Goal: Download file/media

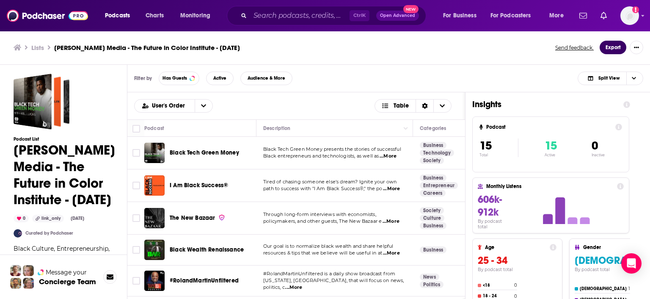
click at [615, 49] on button "Export" at bounding box center [613, 48] width 27 height 14
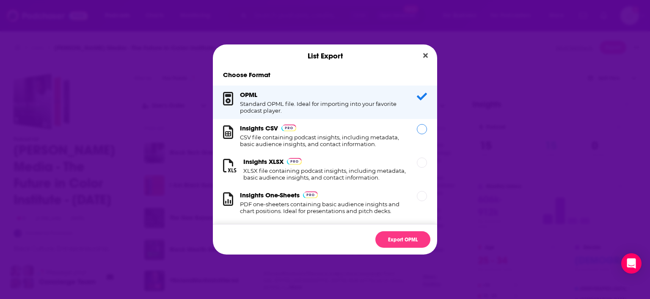
click at [282, 138] on h1 "CSV file containing podcast insights, including metadata, basic audience insigh…" at bounding box center [323, 141] width 167 height 14
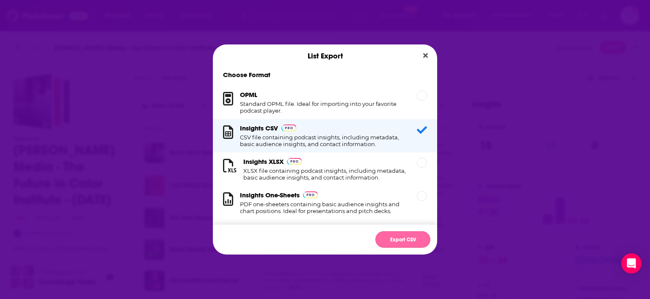
click at [400, 236] on button "Export CSV" at bounding box center [402, 239] width 55 height 17
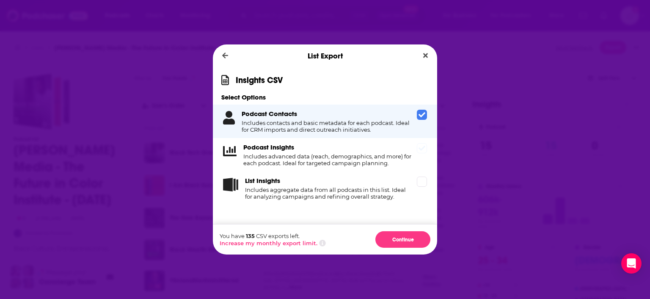
click at [285, 160] on h4 "Includes advanced data (reach, demographics, and more) for each podcast. Ideal …" at bounding box center [328, 160] width 170 height 14
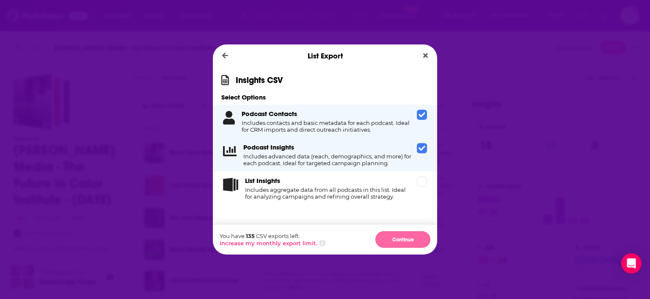
click at [395, 242] on button "Continue" at bounding box center [402, 239] width 55 height 17
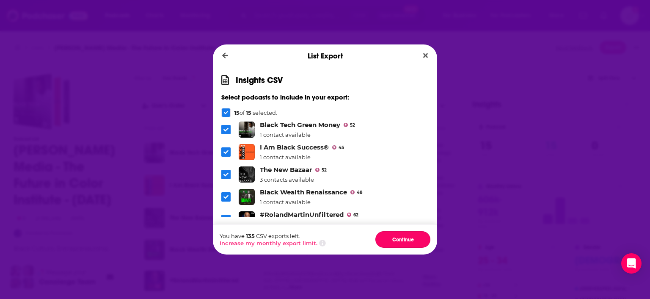
click at [395, 242] on button "Continue" at bounding box center [402, 239] width 55 height 17
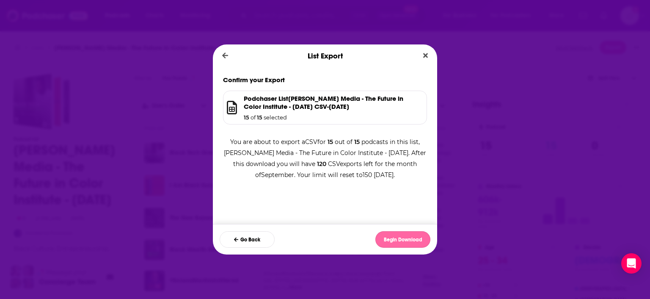
click at [397, 238] on button "Begin Download" at bounding box center [402, 239] width 55 height 17
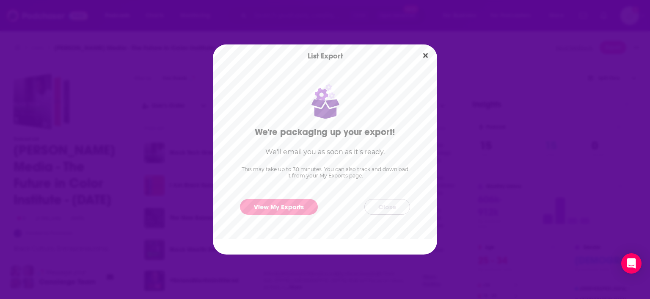
click at [375, 209] on button "Close" at bounding box center [387, 207] width 46 height 16
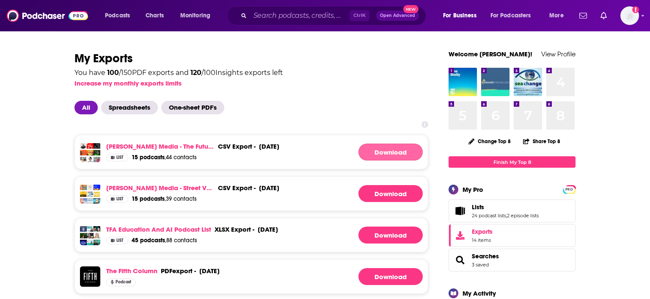
click at [406, 151] on link "Download" at bounding box center [391, 151] width 64 height 17
